Goal: Task Accomplishment & Management: Complete application form

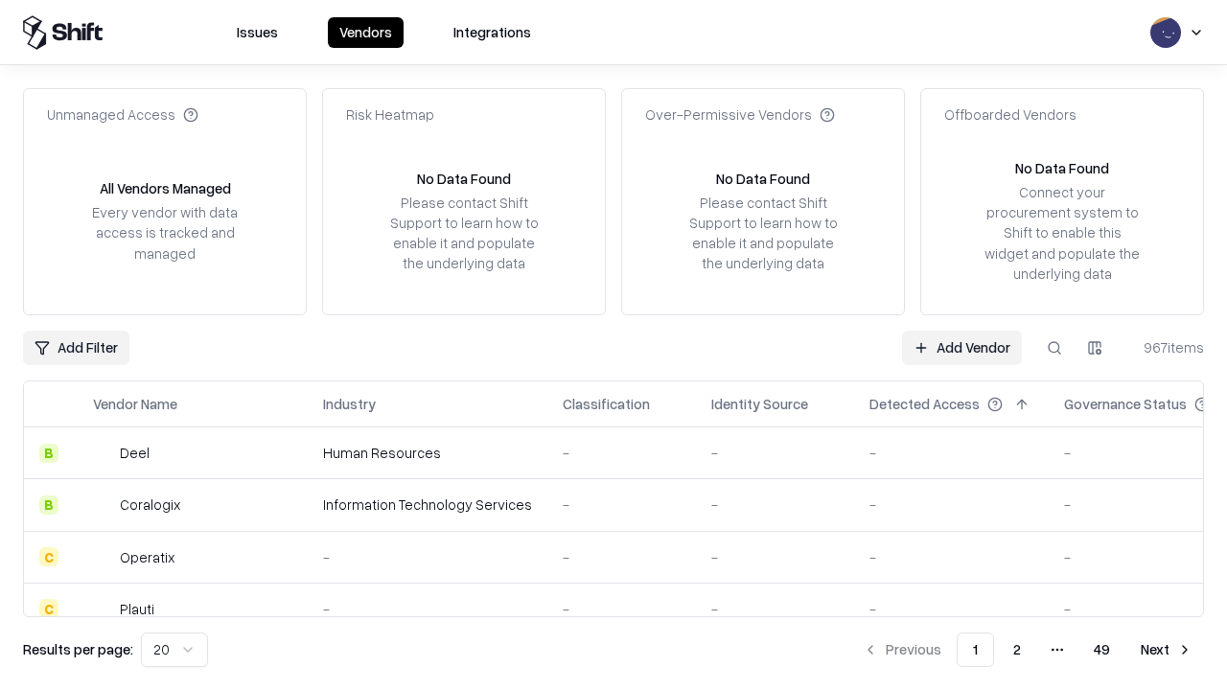
click at [962, 347] on link "Add Vendor" at bounding box center [962, 348] width 120 height 35
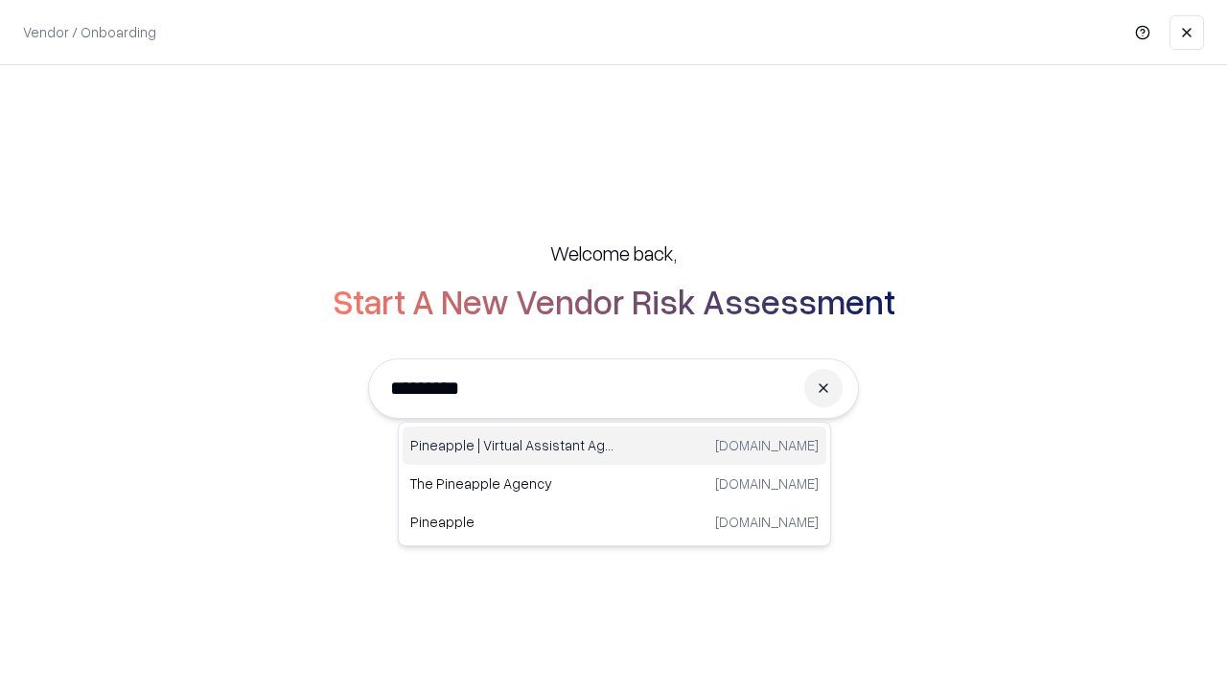
click at [615, 446] on div "Pineapple | Virtual Assistant Agency [DOMAIN_NAME]" at bounding box center [615, 446] width 424 height 38
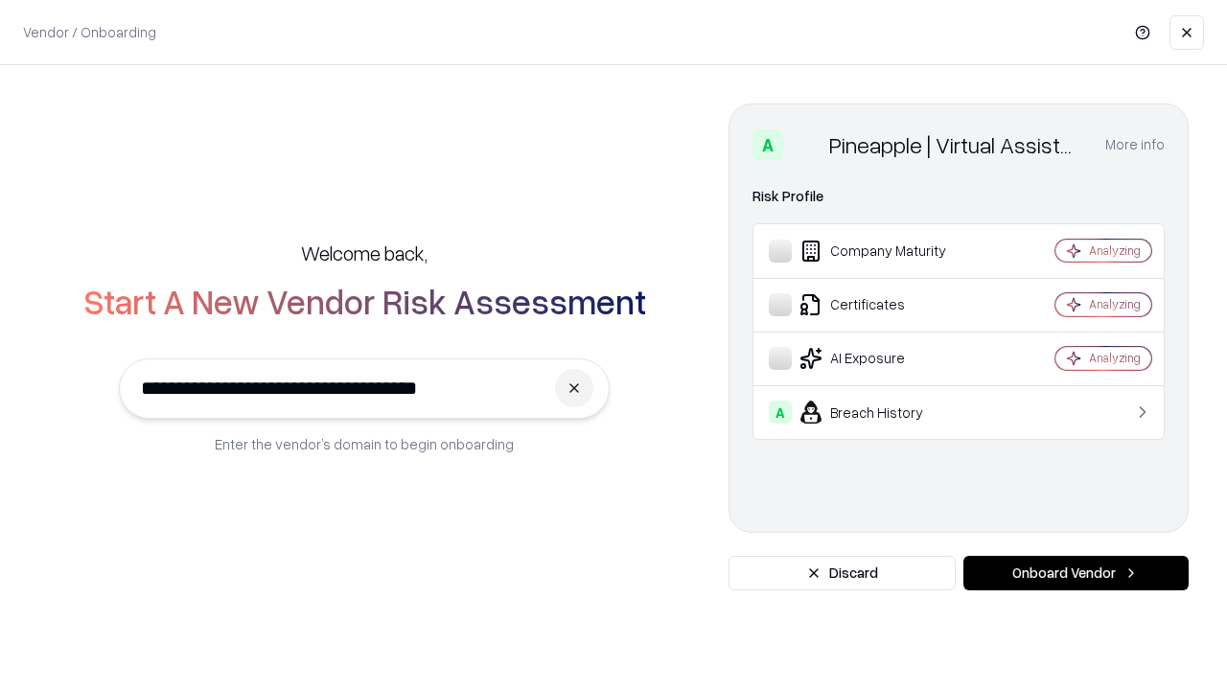
type input "**********"
click at [1076, 573] on button "Onboard Vendor" at bounding box center [1076, 573] width 225 height 35
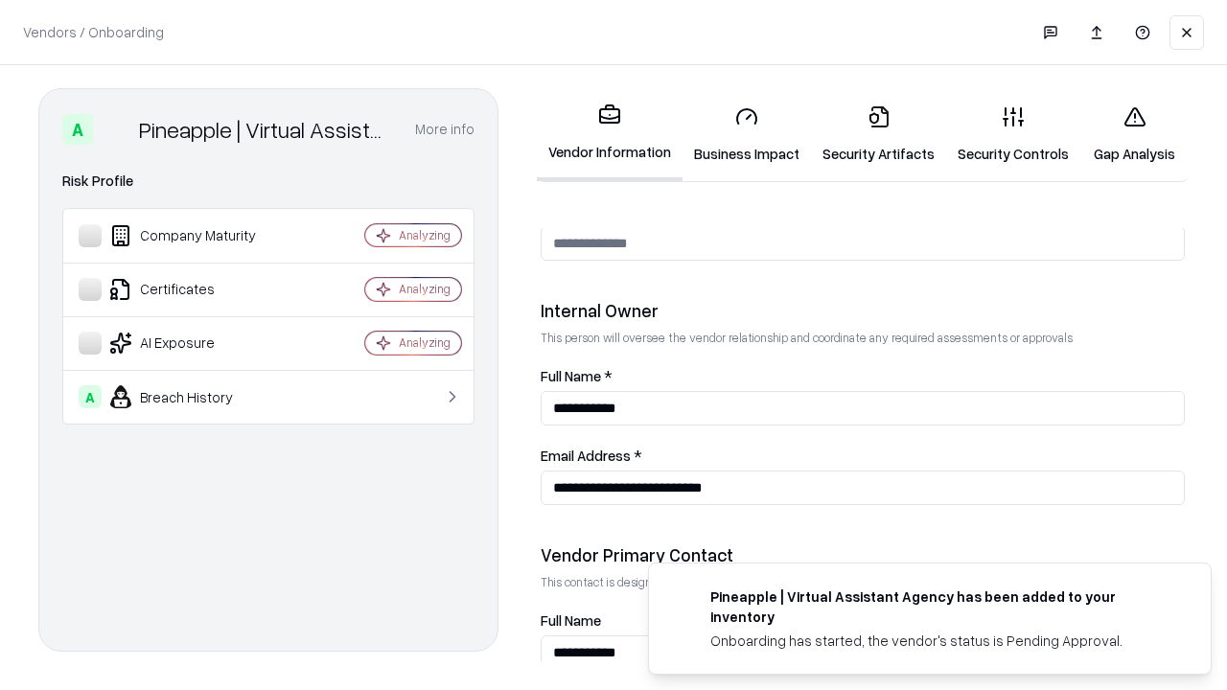
scroll to position [993, 0]
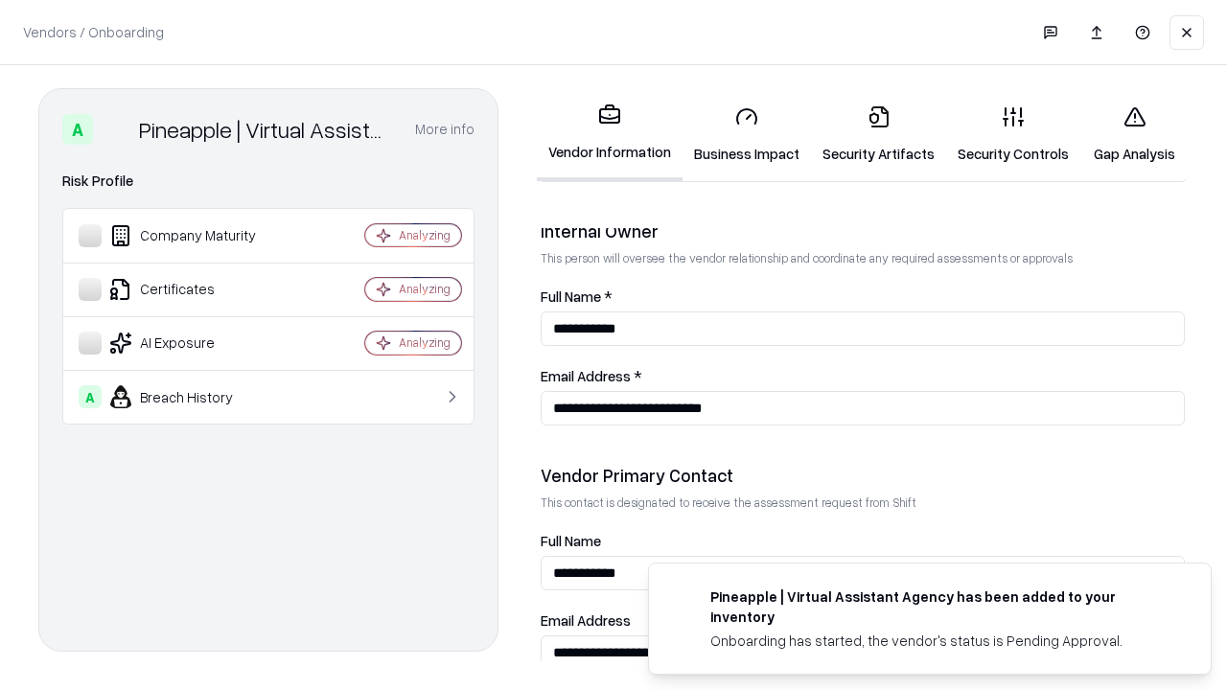
click at [747, 134] on link "Business Impact" at bounding box center [747, 134] width 129 height 89
click at [878, 134] on link "Security Artifacts" at bounding box center [878, 134] width 135 height 89
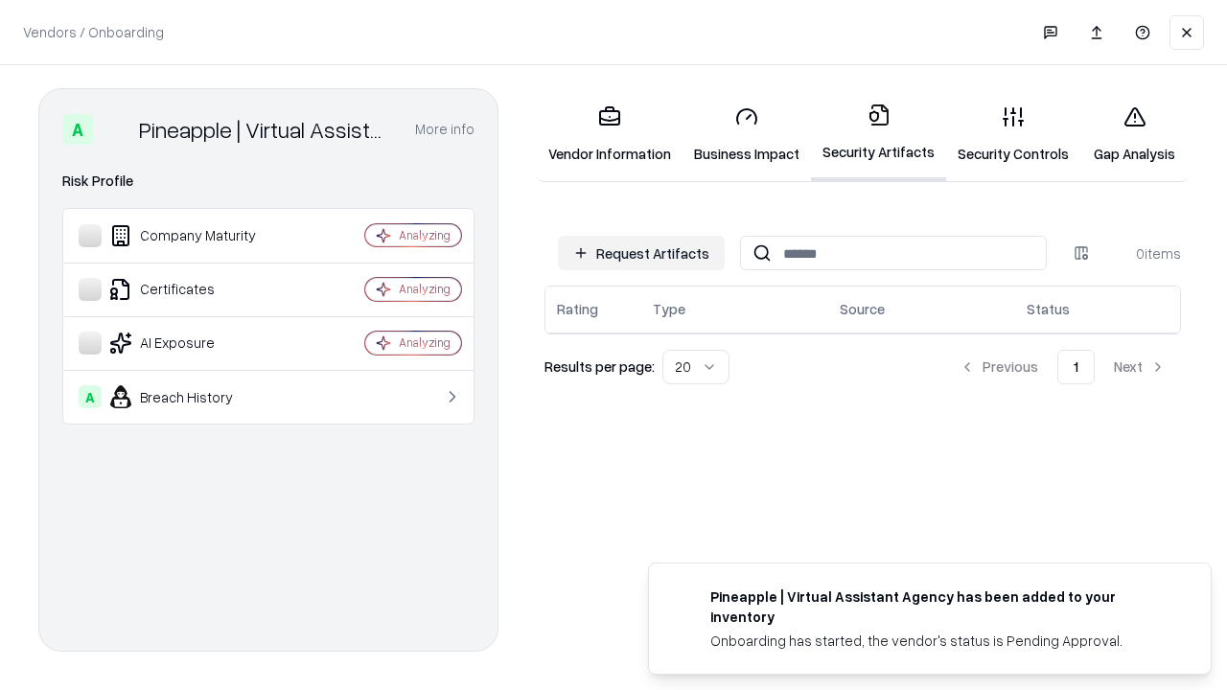
click at [642, 253] on button "Request Artifacts" at bounding box center [641, 253] width 167 height 35
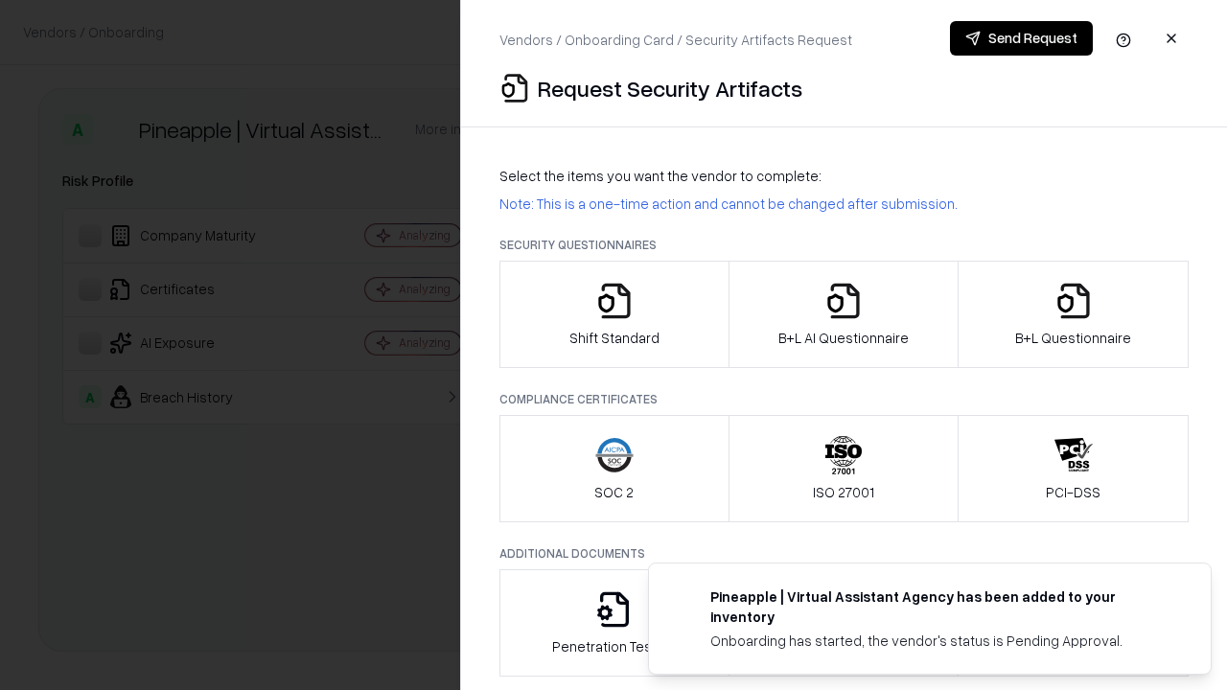
click at [614, 315] on icon "button" at bounding box center [615, 301] width 38 height 38
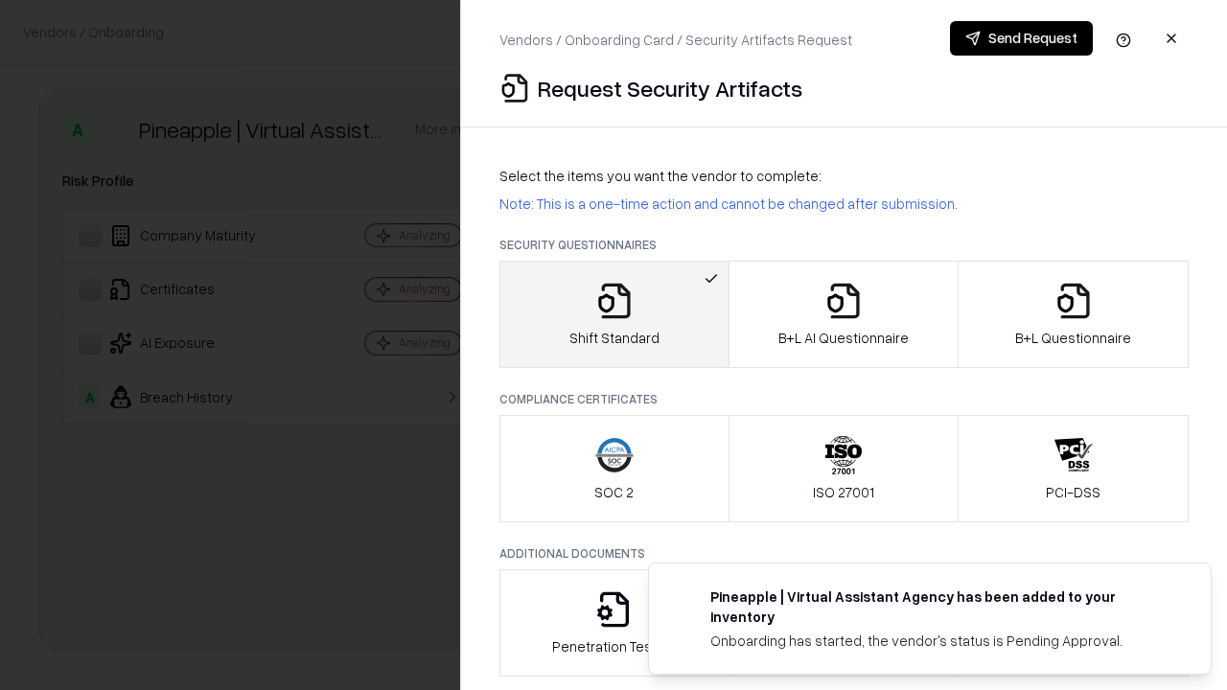
click at [1021, 38] on button "Send Request" at bounding box center [1021, 38] width 143 height 35
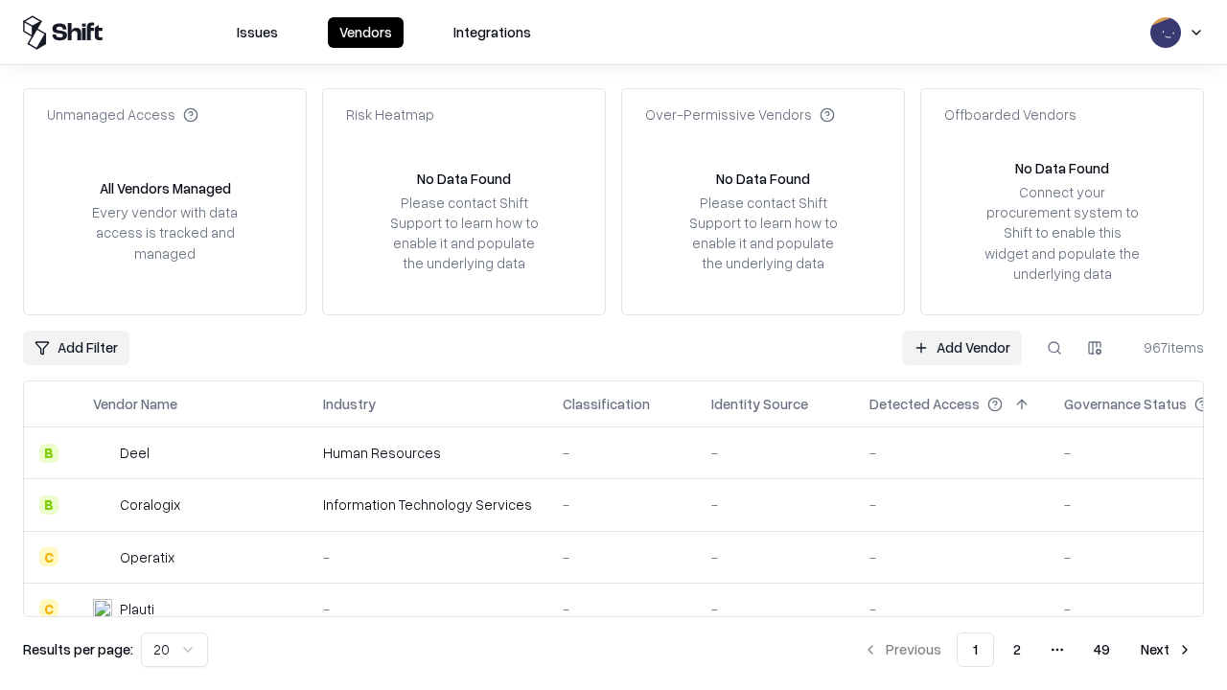
click at [1055, 347] on button at bounding box center [1055, 348] width 35 height 35
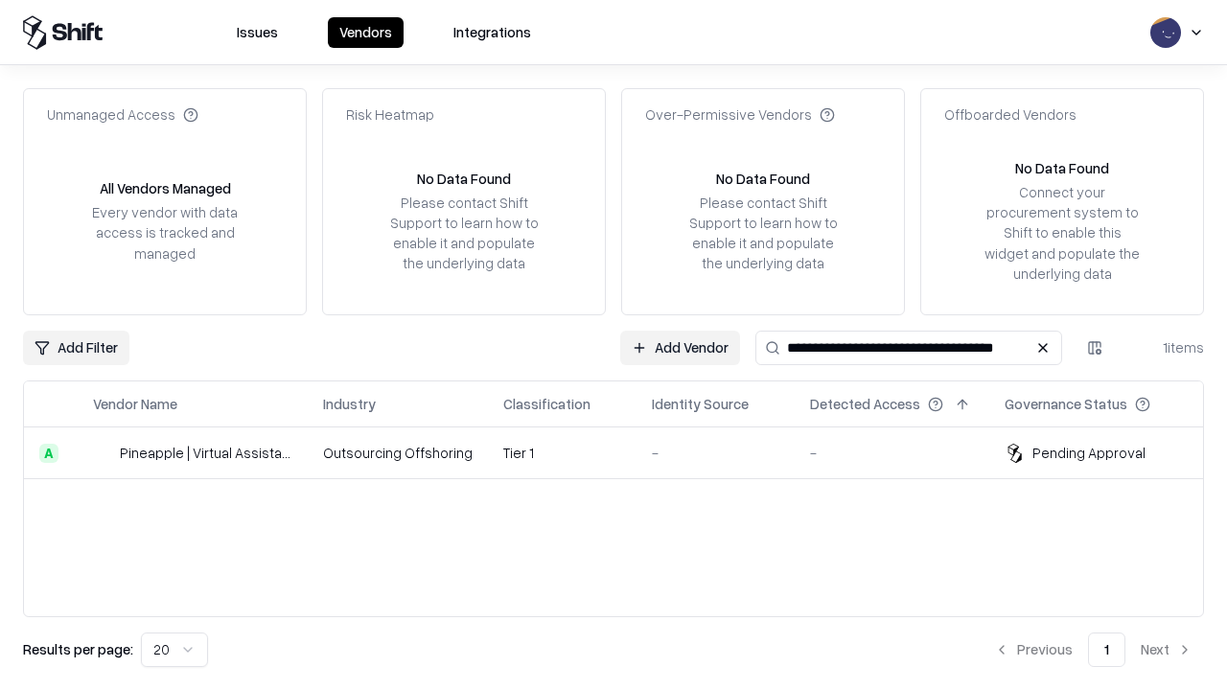
type input "**********"
click at [625, 453] on td "Tier 1" at bounding box center [562, 454] width 149 height 52
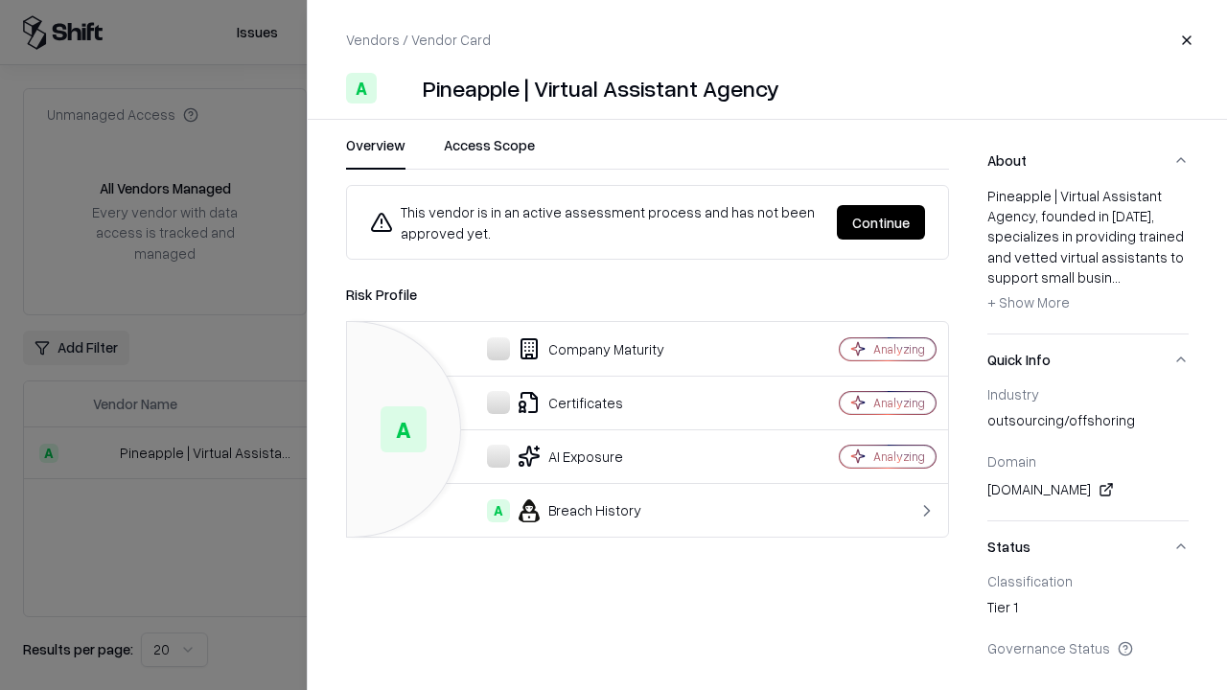
click at [881, 222] on button "Continue" at bounding box center [881, 222] width 88 height 35
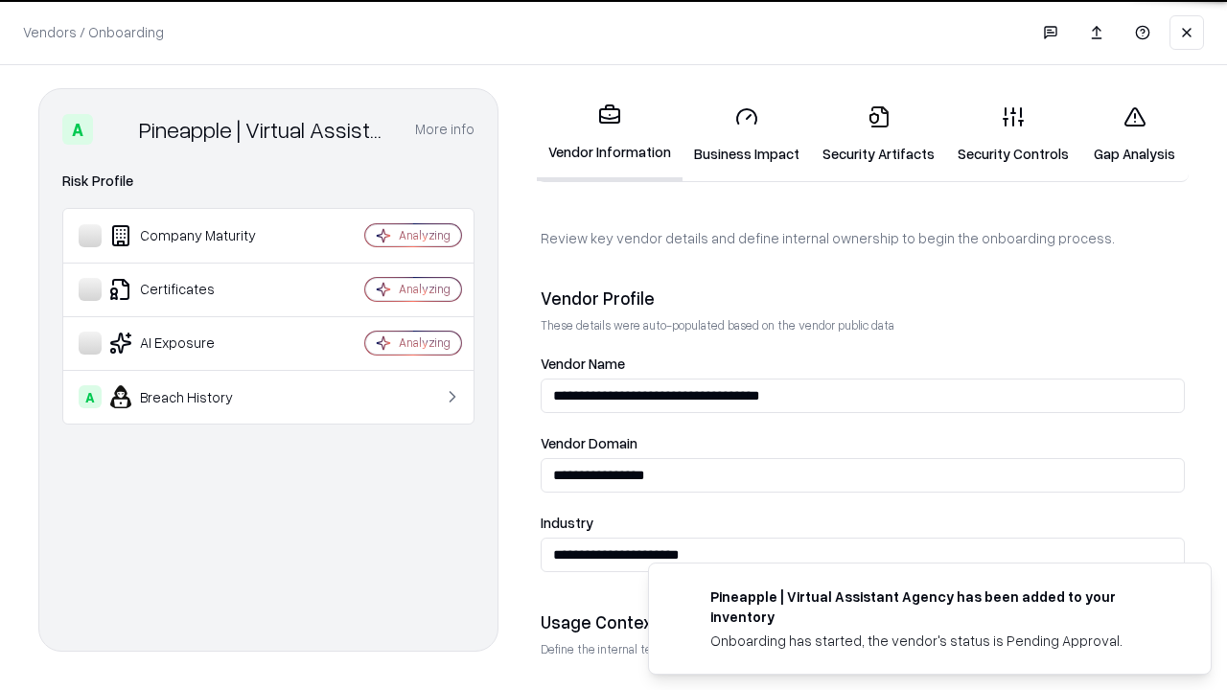
click at [878, 134] on link "Security Artifacts" at bounding box center [878, 134] width 135 height 89
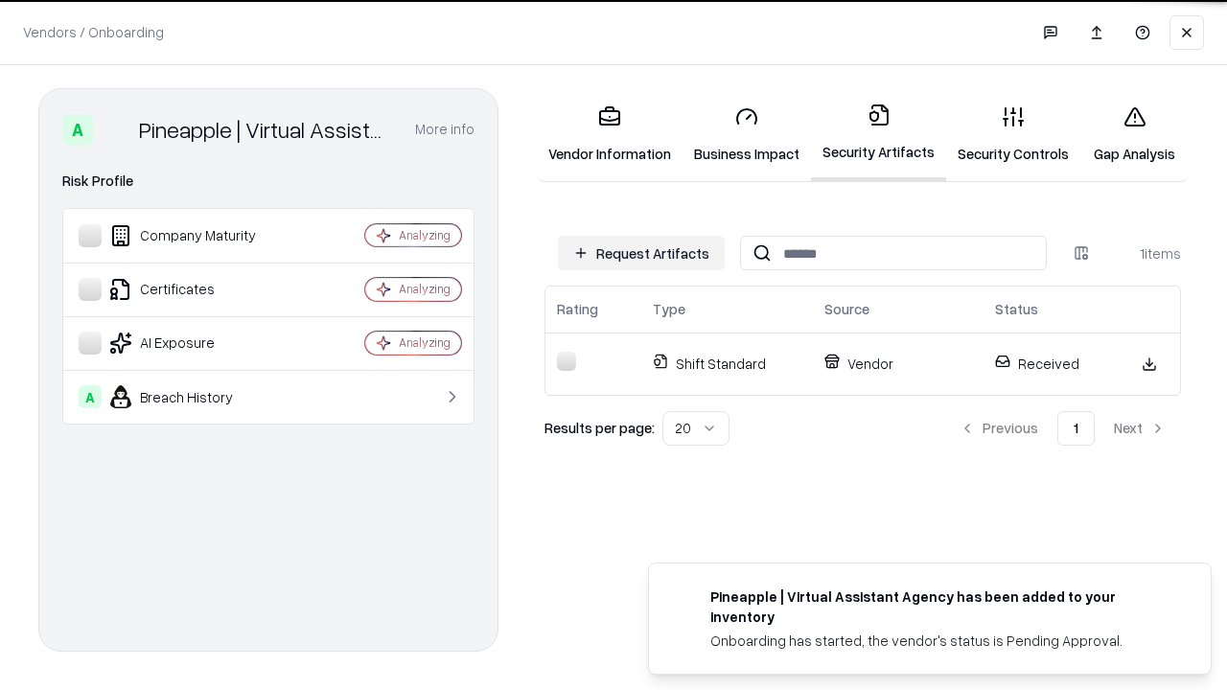
click at [1014, 134] on link "Security Controls" at bounding box center [1014, 134] width 134 height 89
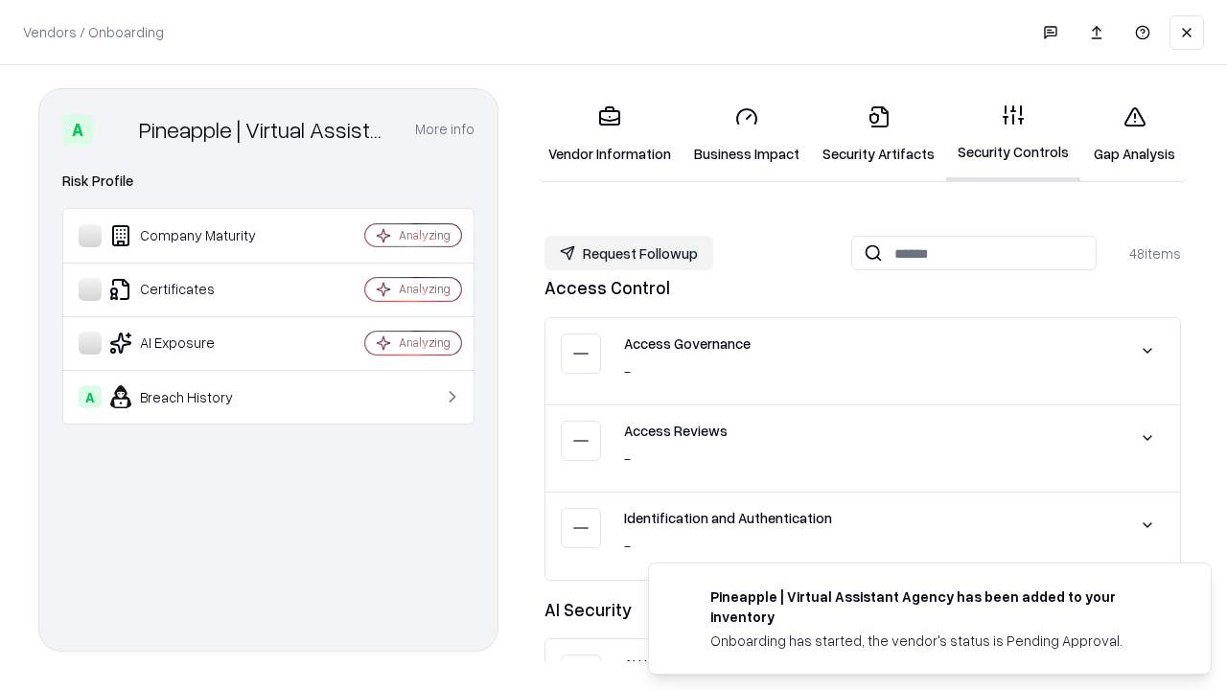
click at [629, 253] on button "Request Followup" at bounding box center [629, 253] width 169 height 35
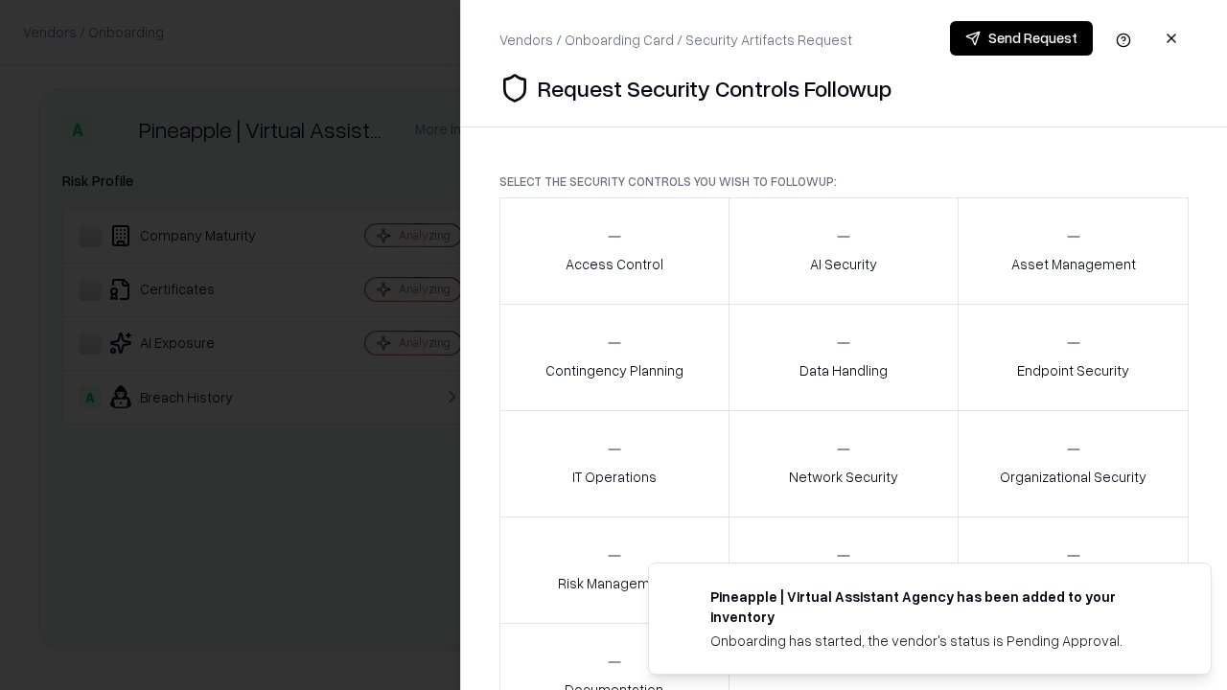
click at [614, 251] on div "Access Control" at bounding box center [615, 250] width 98 height 47
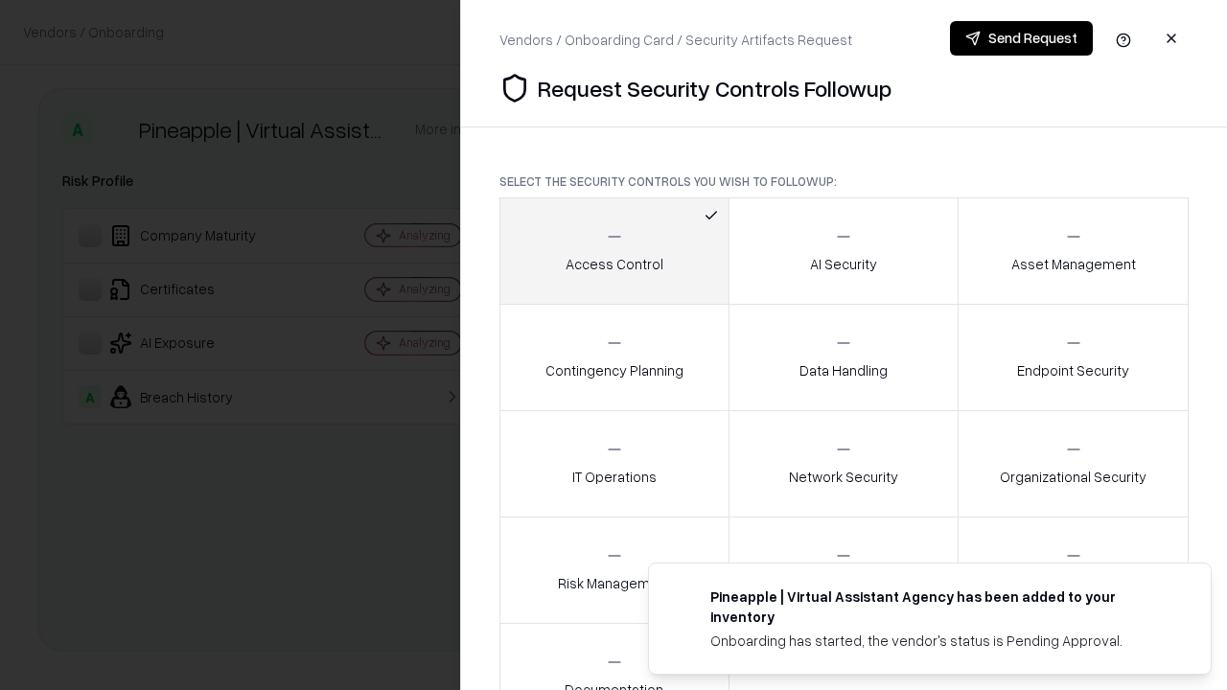
click at [1021, 38] on button "Send Request" at bounding box center [1021, 38] width 143 height 35
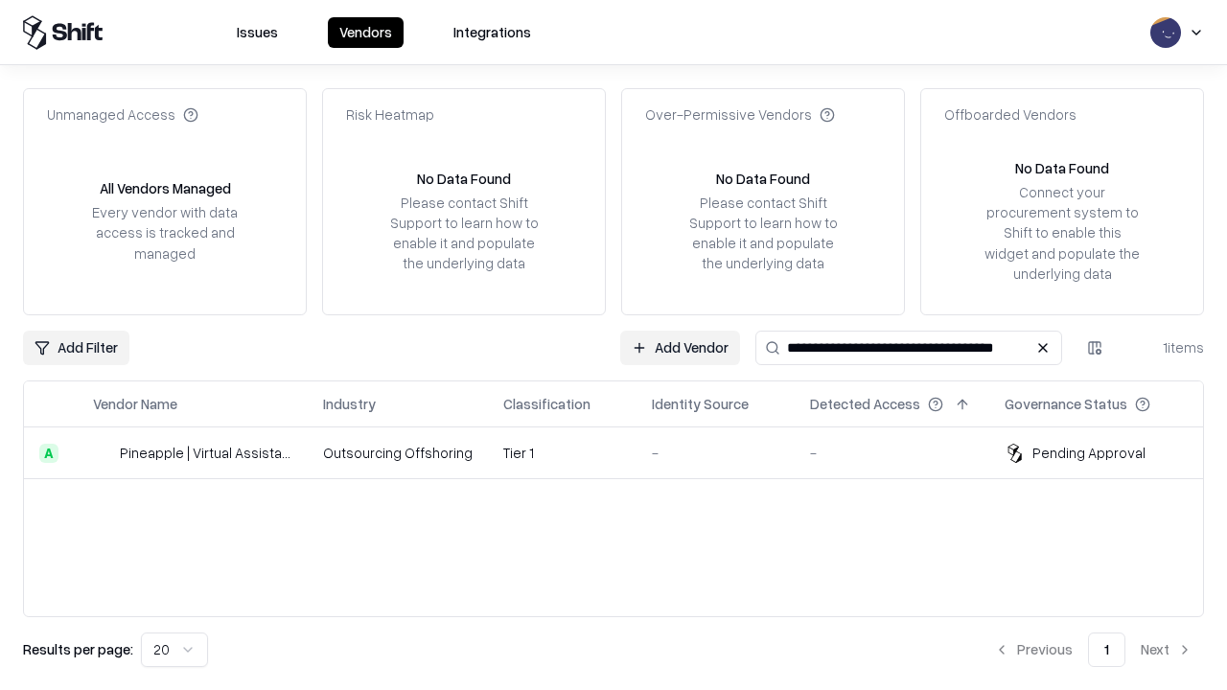
type input "**********"
click at [625, 453] on td "Tier 1" at bounding box center [562, 454] width 149 height 52
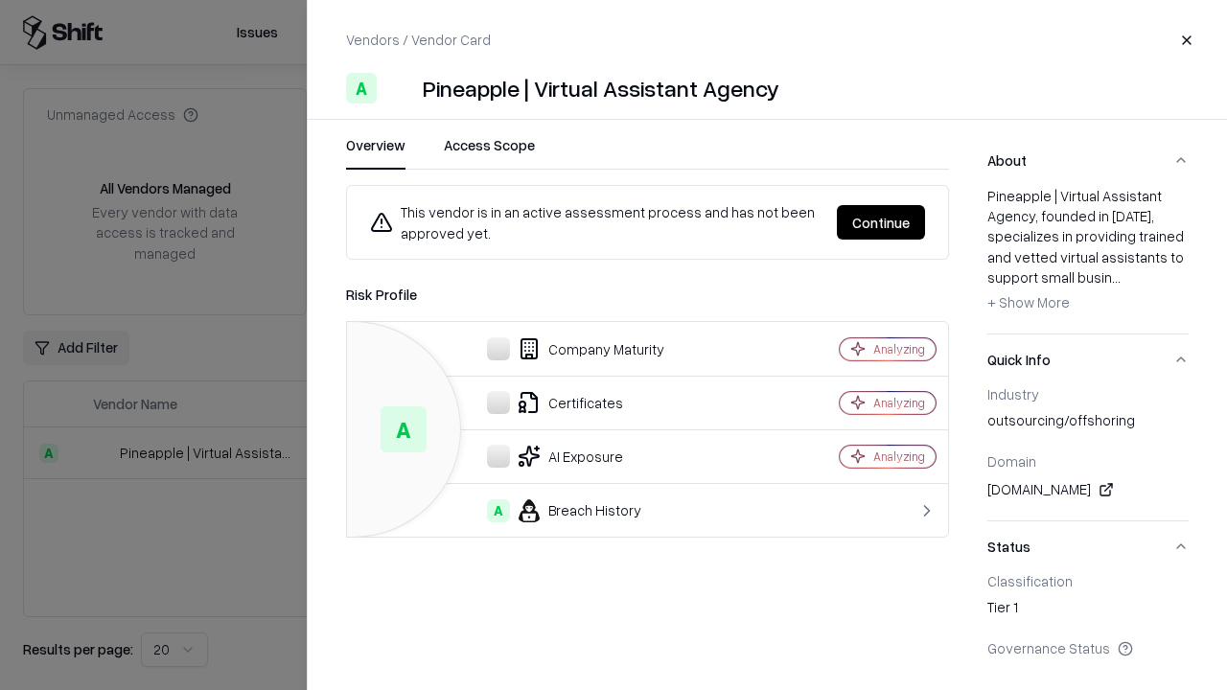
click at [881, 222] on button "Continue" at bounding box center [881, 222] width 88 height 35
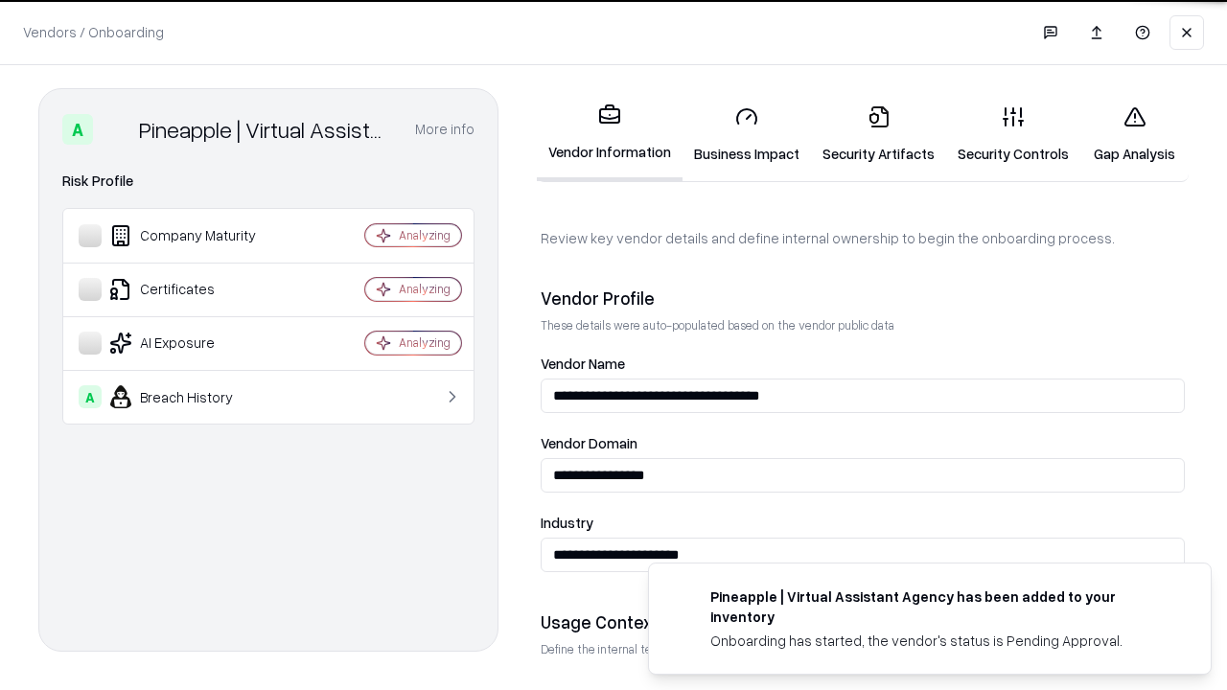
click at [1134, 134] on link "Gap Analysis" at bounding box center [1135, 134] width 108 height 89
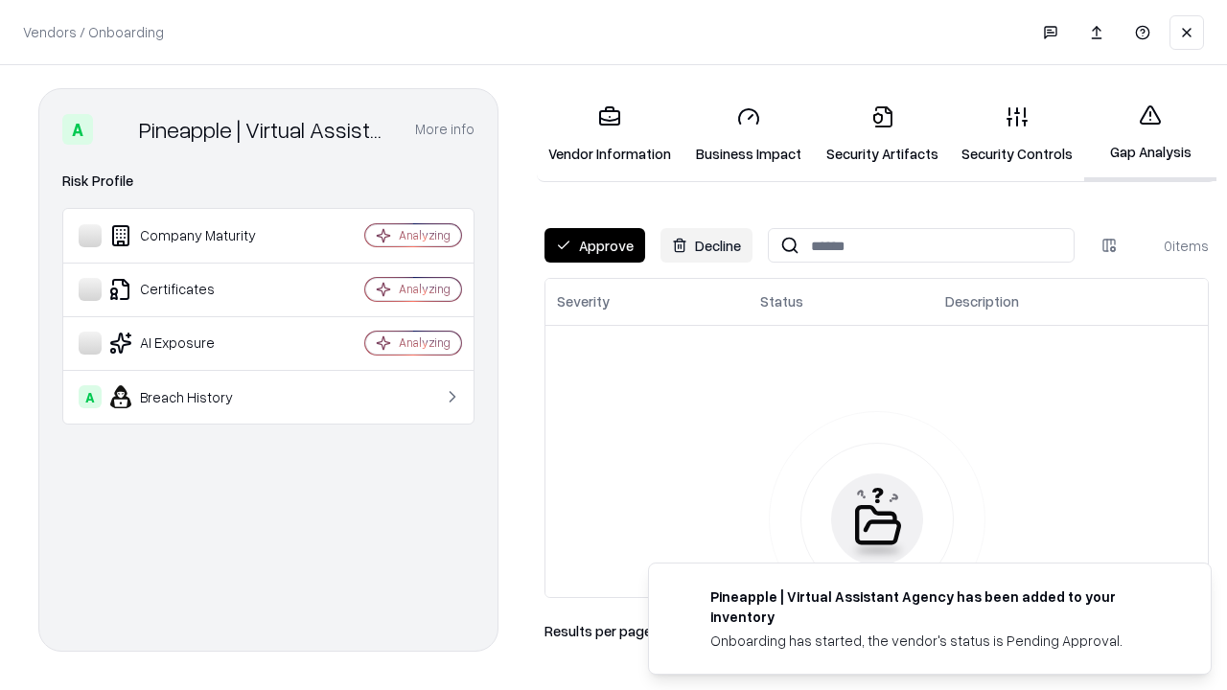
click at [595, 245] on button "Approve" at bounding box center [595, 245] width 101 height 35
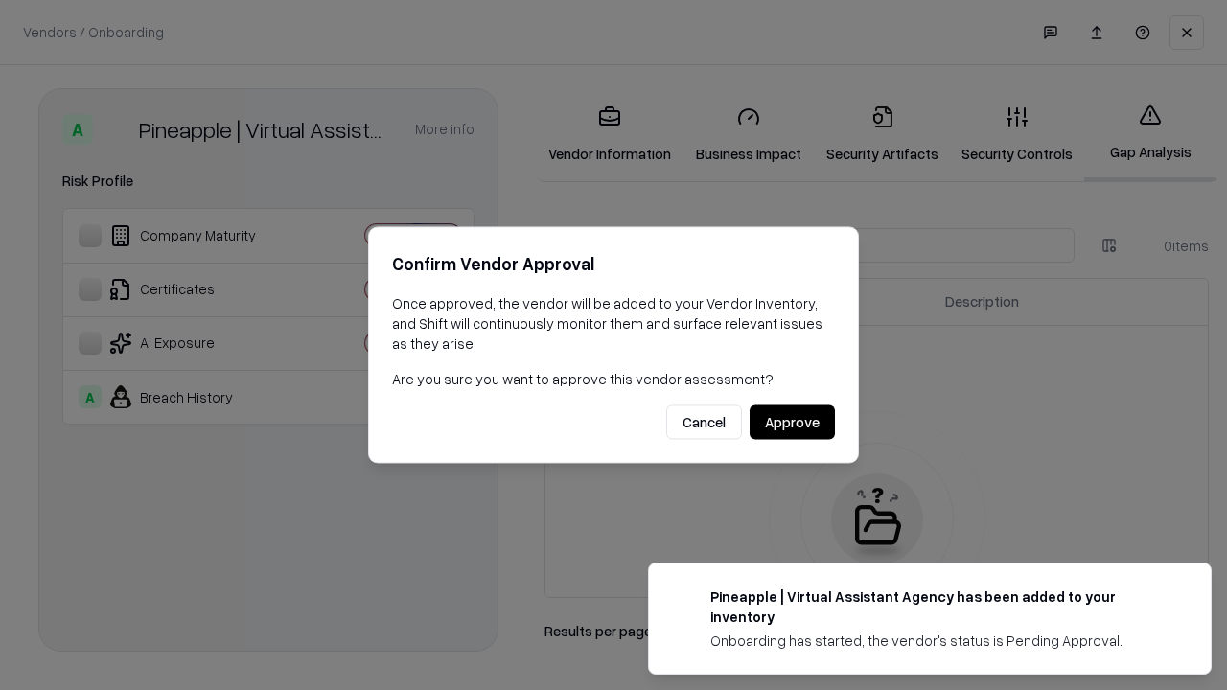
click at [792, 422] on button "Approve" at bounding box center [792, 423] width 85 height 35
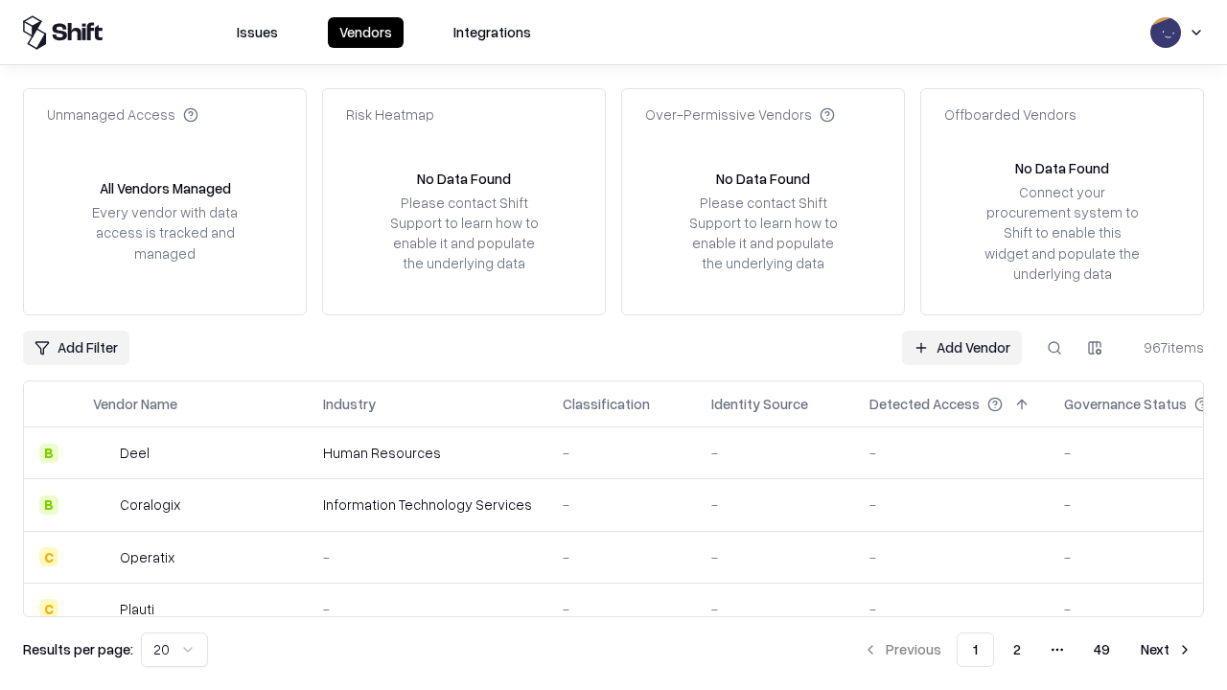
type input "**********"
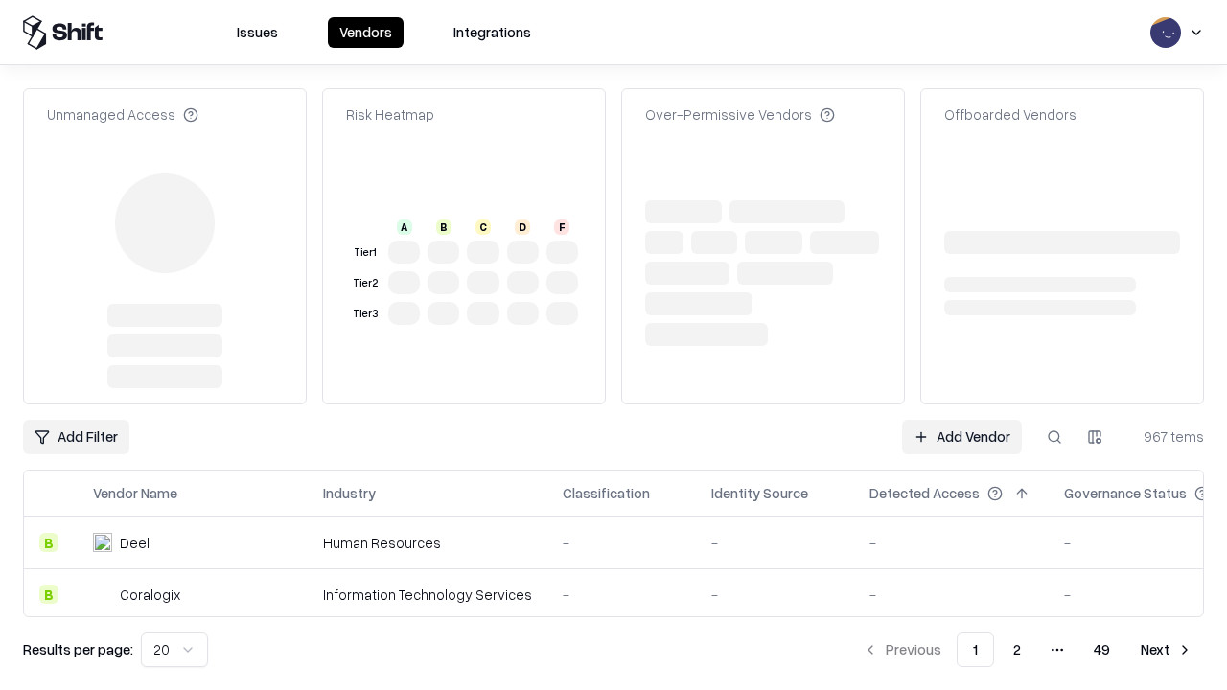
click at [962, 420] on link "Add Vendor" at bounding box center [962, 437] width 120 height 35
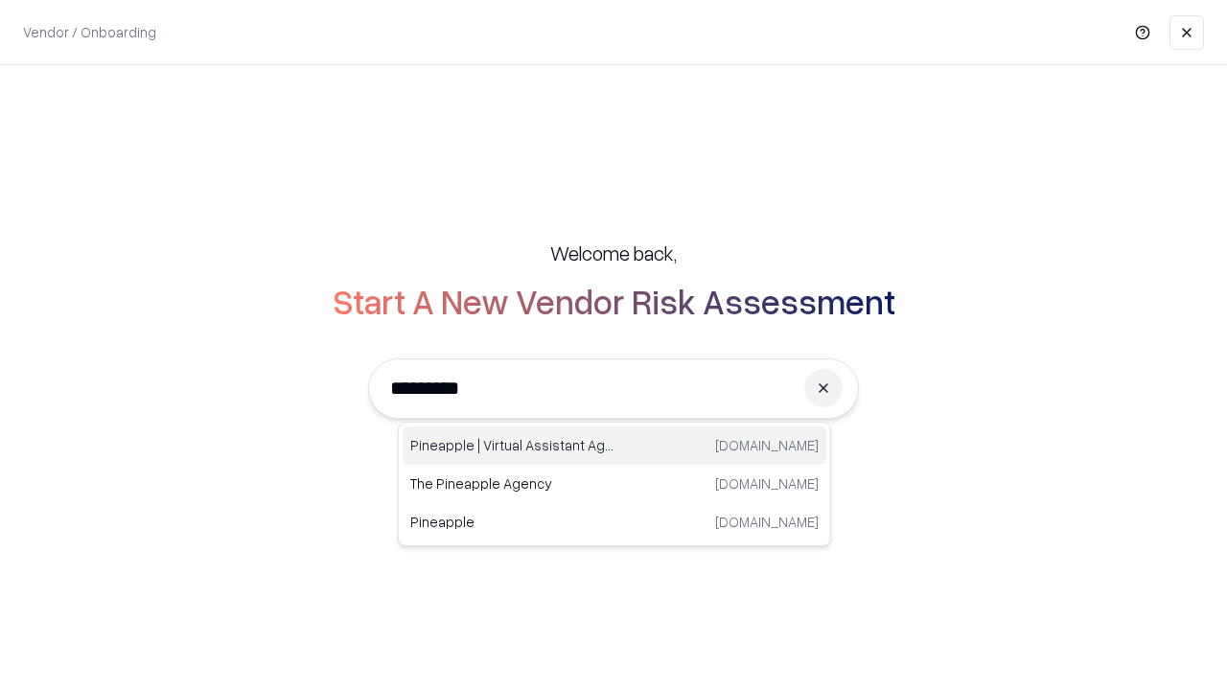
click at [615, 446] on div "Pineapple | Virtual Assistant Agency [DOMAIN_NAME]" at bounding box center [615, 446] width 424 height 38
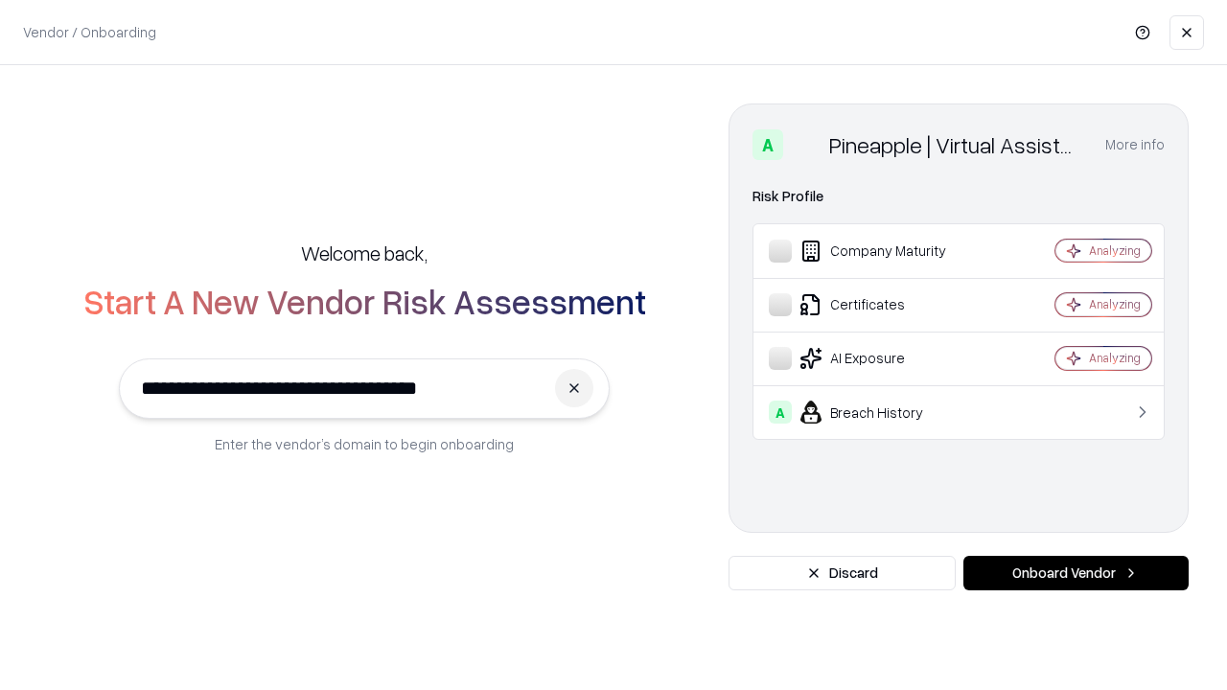
type input "**********"
click at [1076, 573] on button "Onboard Vendor" at bounding box center [1076, 573] width 225 height 35
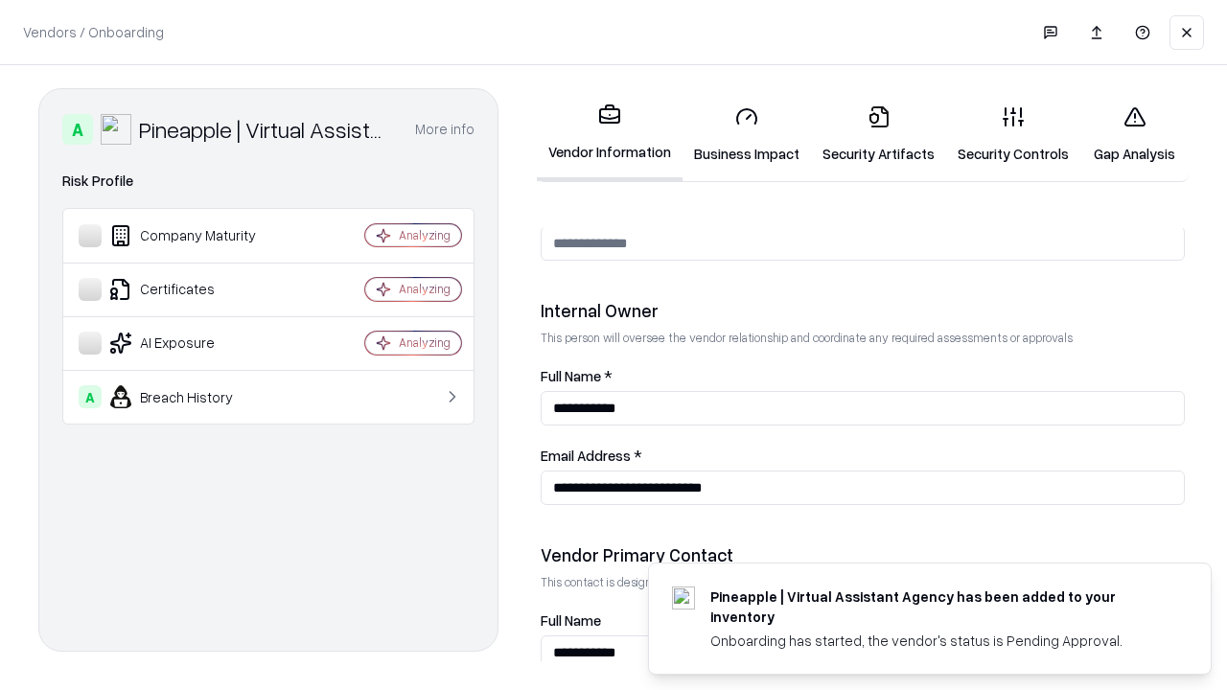
scroll to position [993, 0]
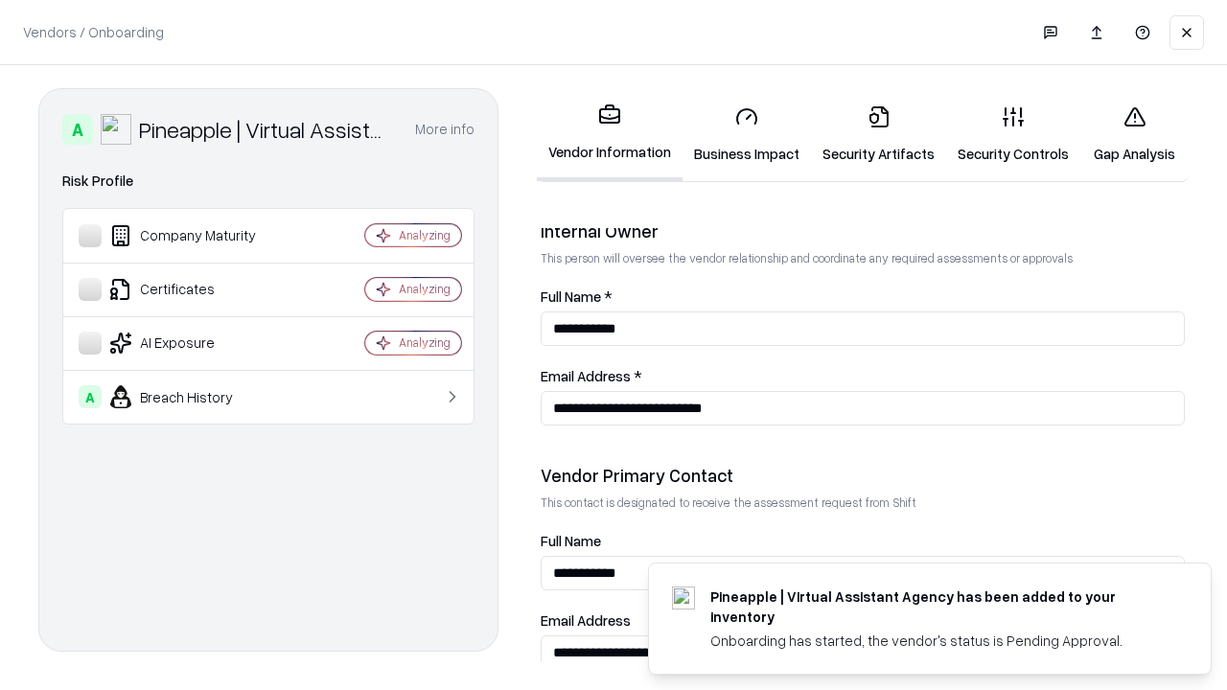
click at [1134, 134] on link "Gap Analysis" at bounding box center [1135, 134] width 108 height 89
